Goal: Find specific page/section: Find specific page/section

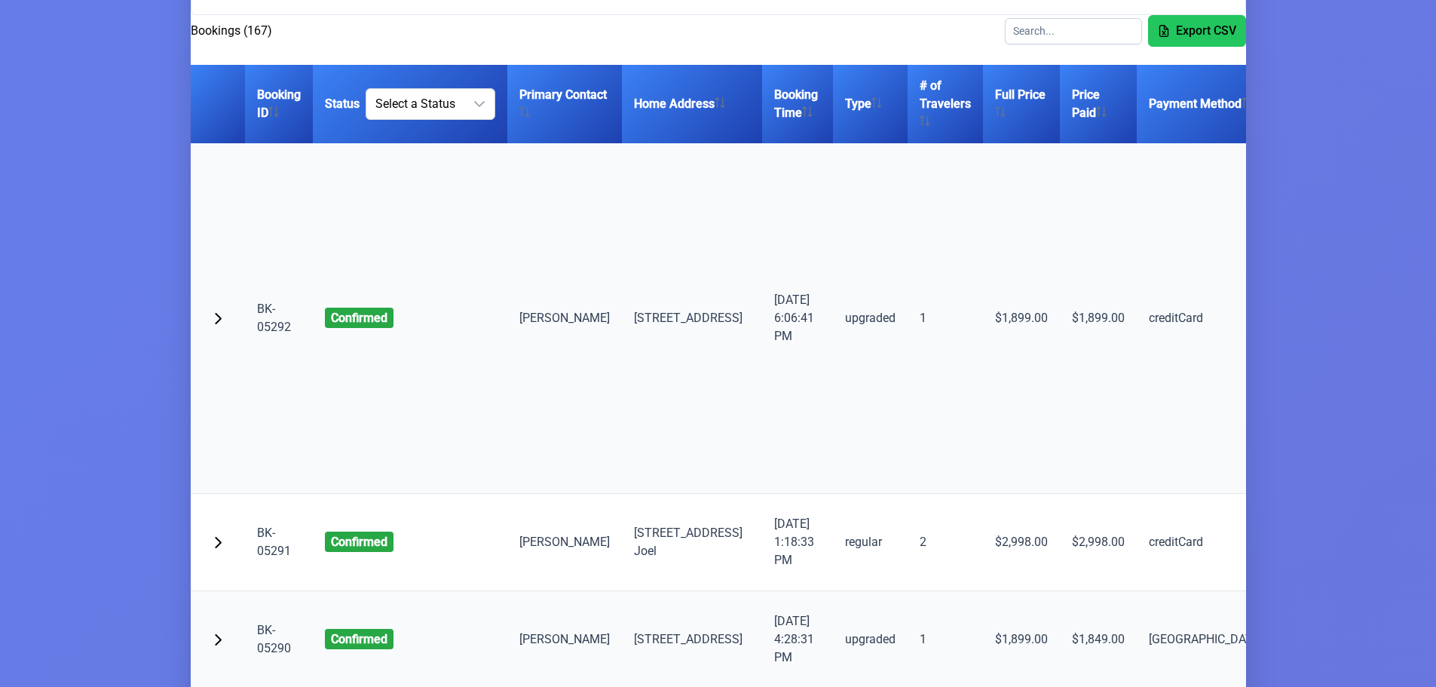
scroll to position [75, 0]
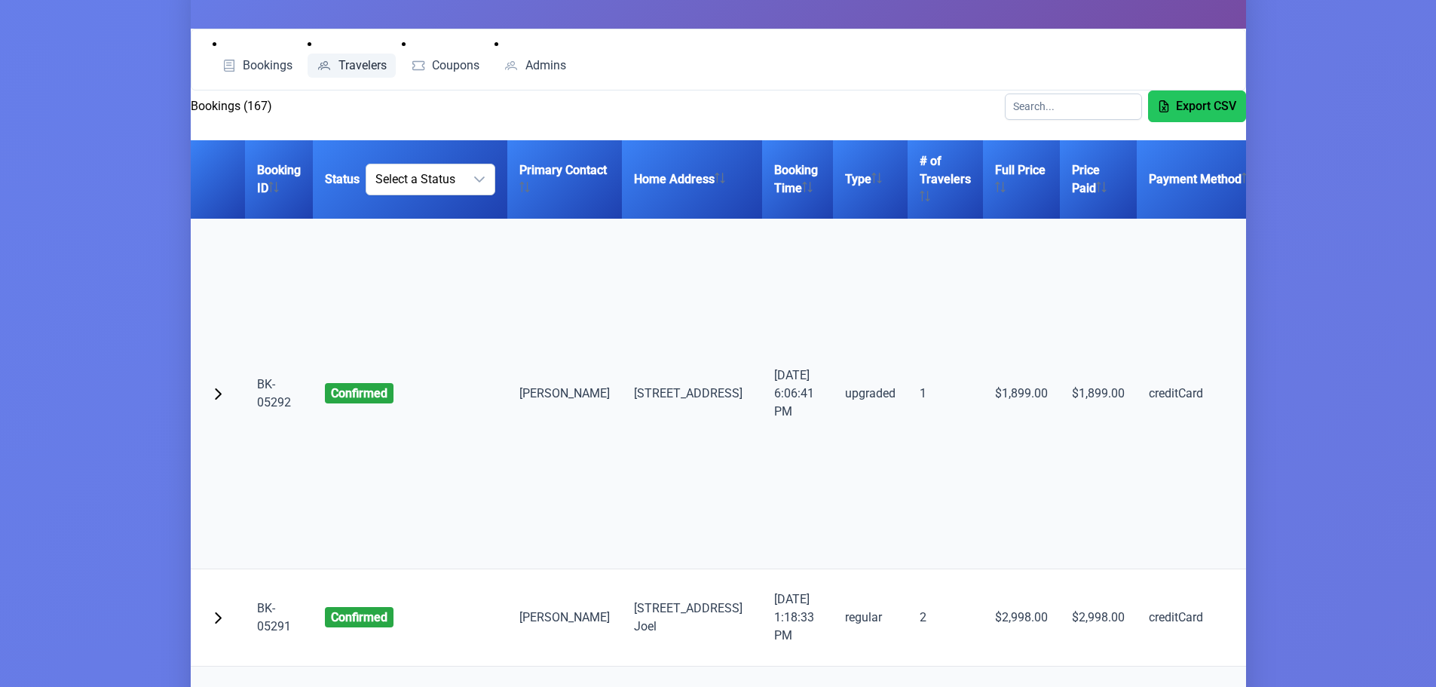
click at [350, 66] on span "Travelers" at bounding box center [362, 66] width 48 height 12
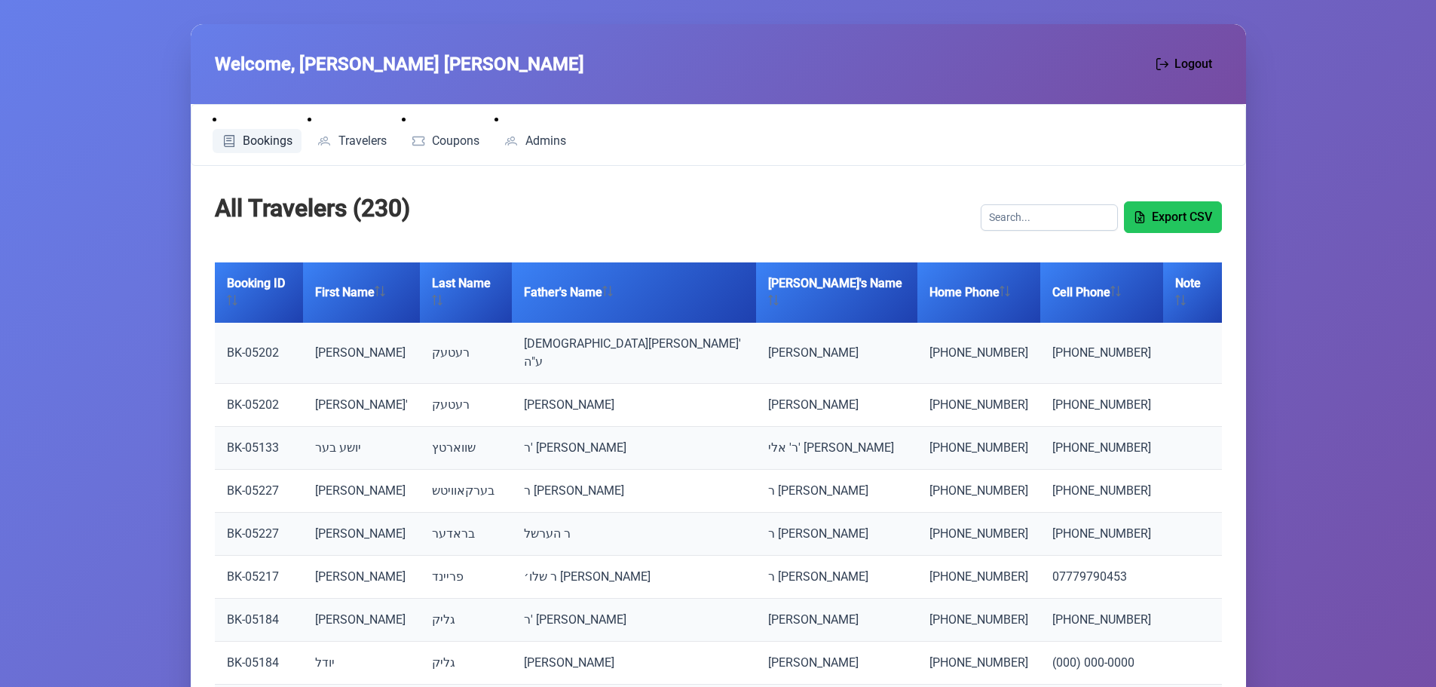
click at [231, 143] on span "Bookings" at bounding box center [230, 141] width 16 height 12
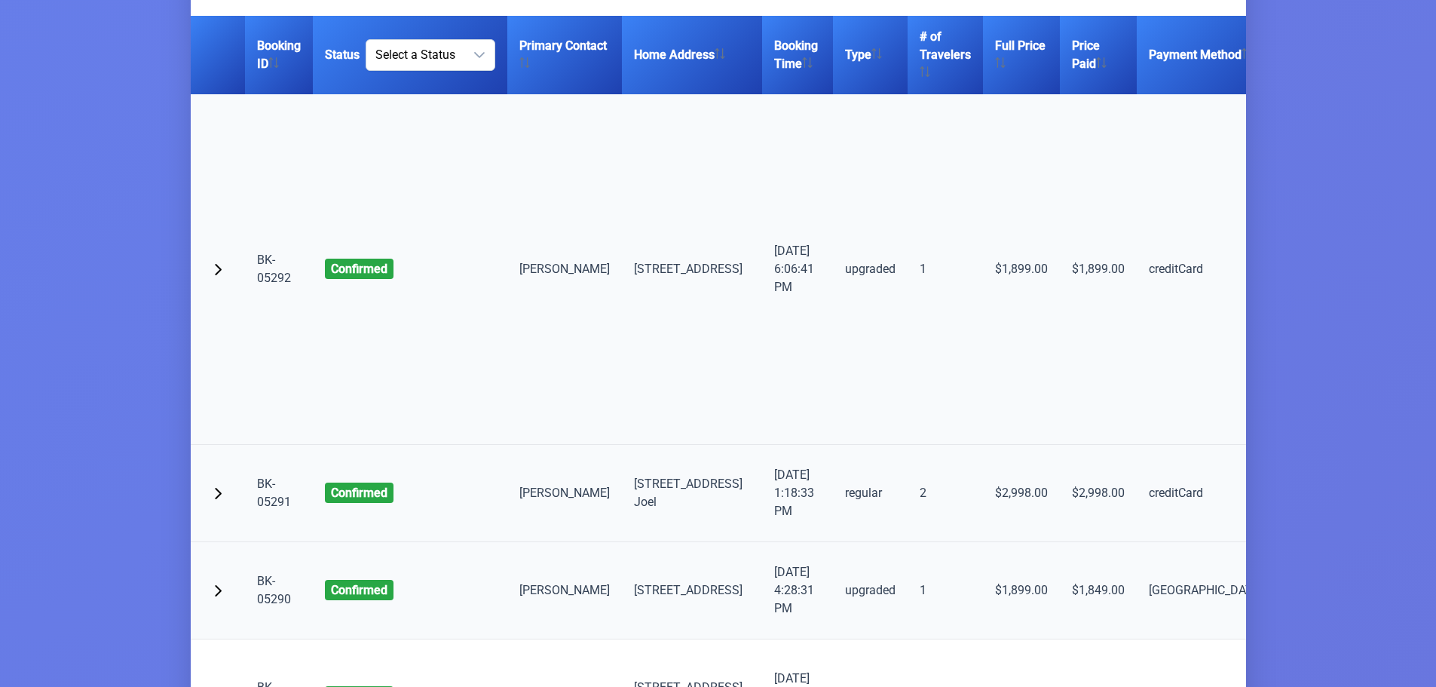
scroll to position [226, 0]
